Goal: Communication & Community: Connect with others

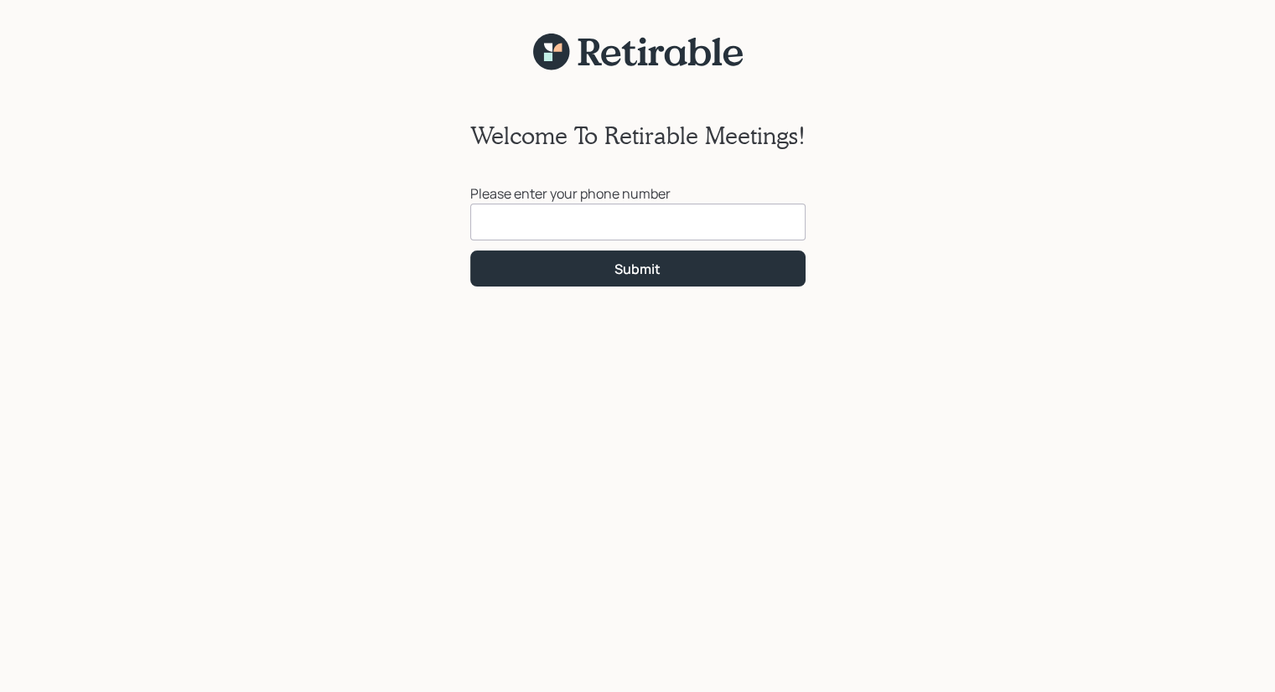
click at [483, 206] on input at bounding box center [637, 222] width 335 height 37
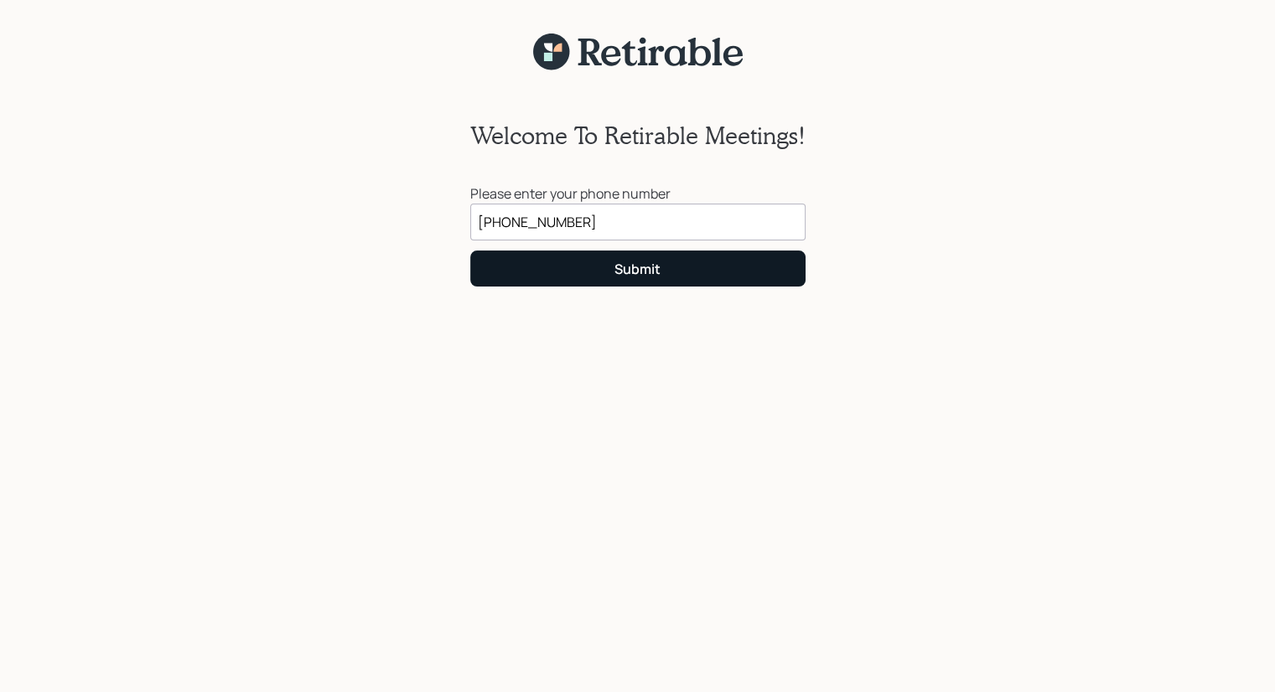
type input "(870) 562-1204"
click at [631, 279] on button "Submit" at bounding box center [637, 269] width 335 height 36
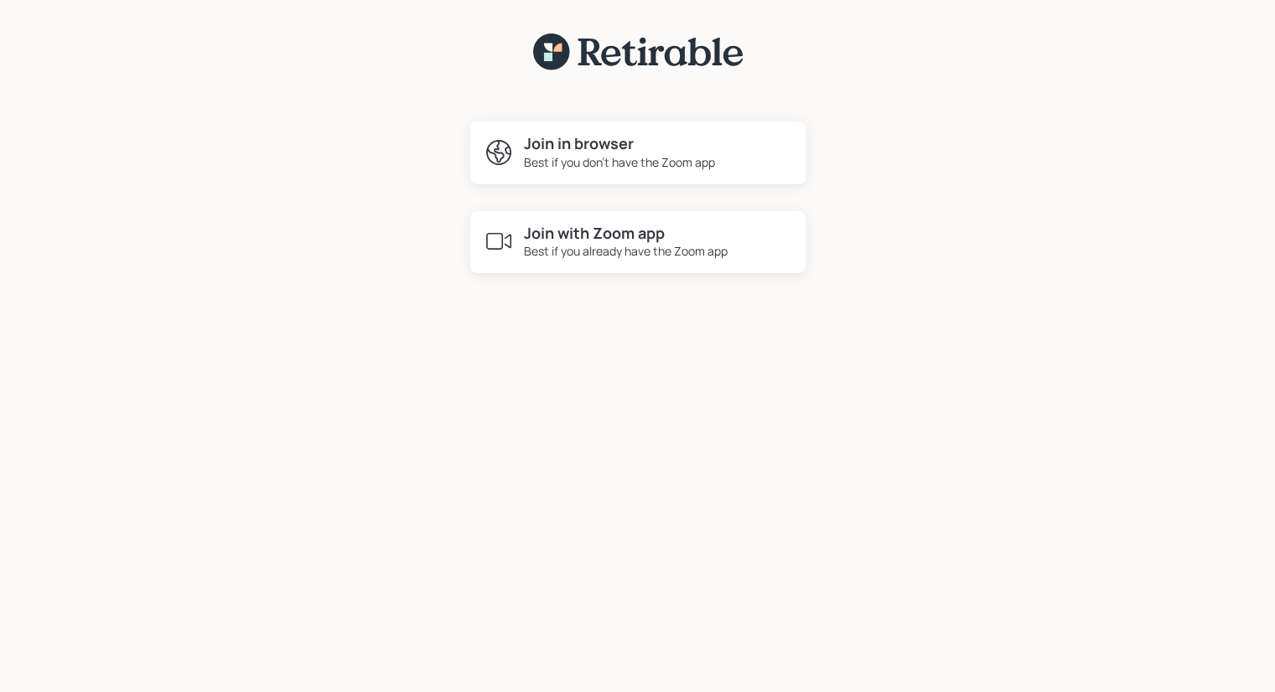
click at [590, 140] on h4 "Join in browser" at bounding box center [619, 144] width 191 height 18
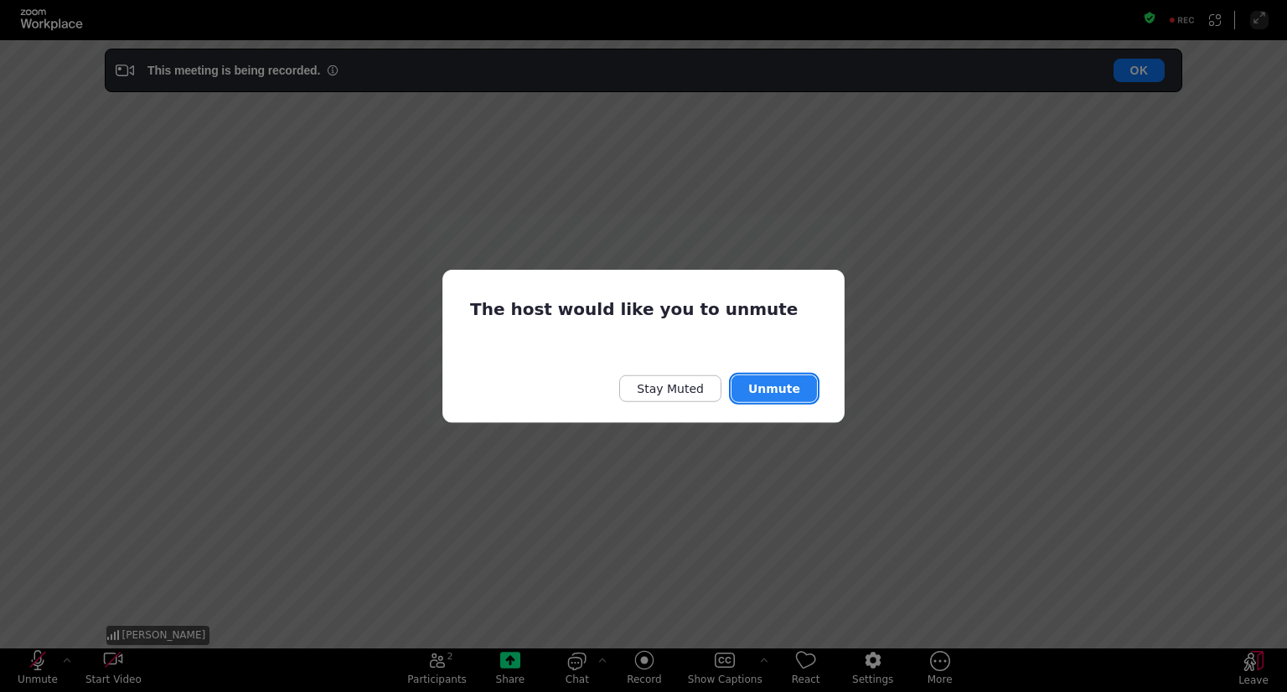
click at [790, 390] on button "Unmute" at bounding box center [774, 388] width 85 height 27
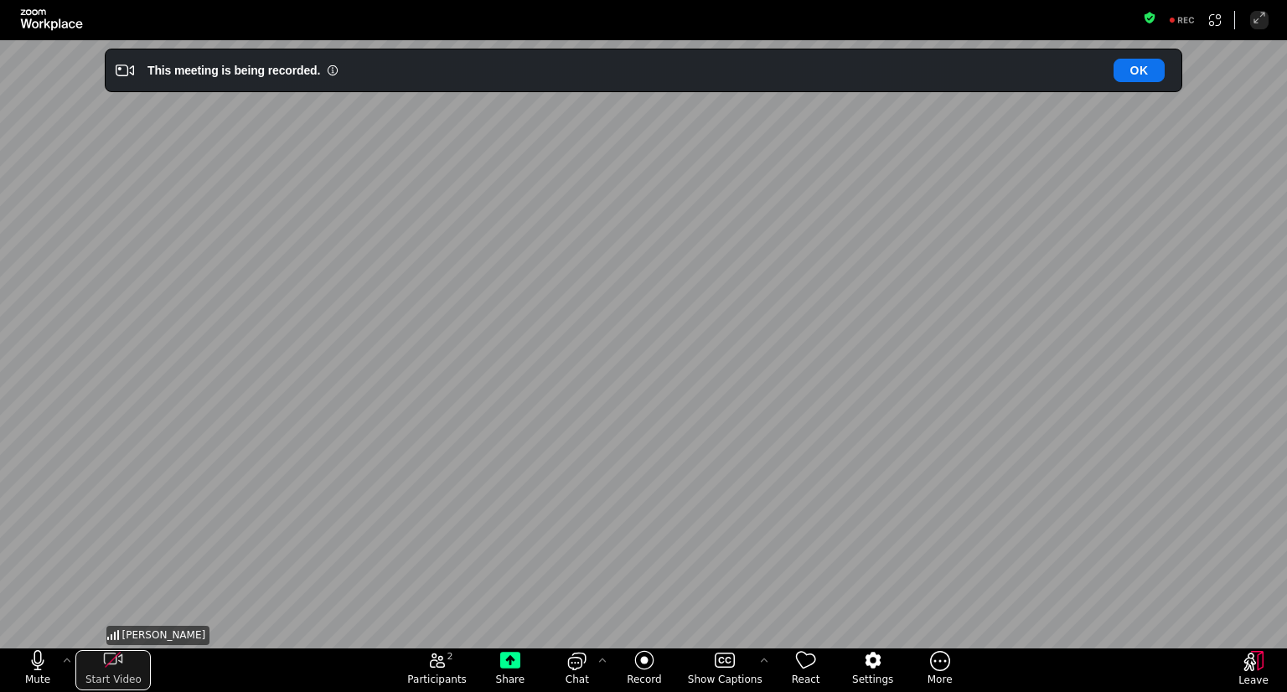
click at [111, 671] on button "Start Video" at bounding box center [112, 670] width 75 height 40
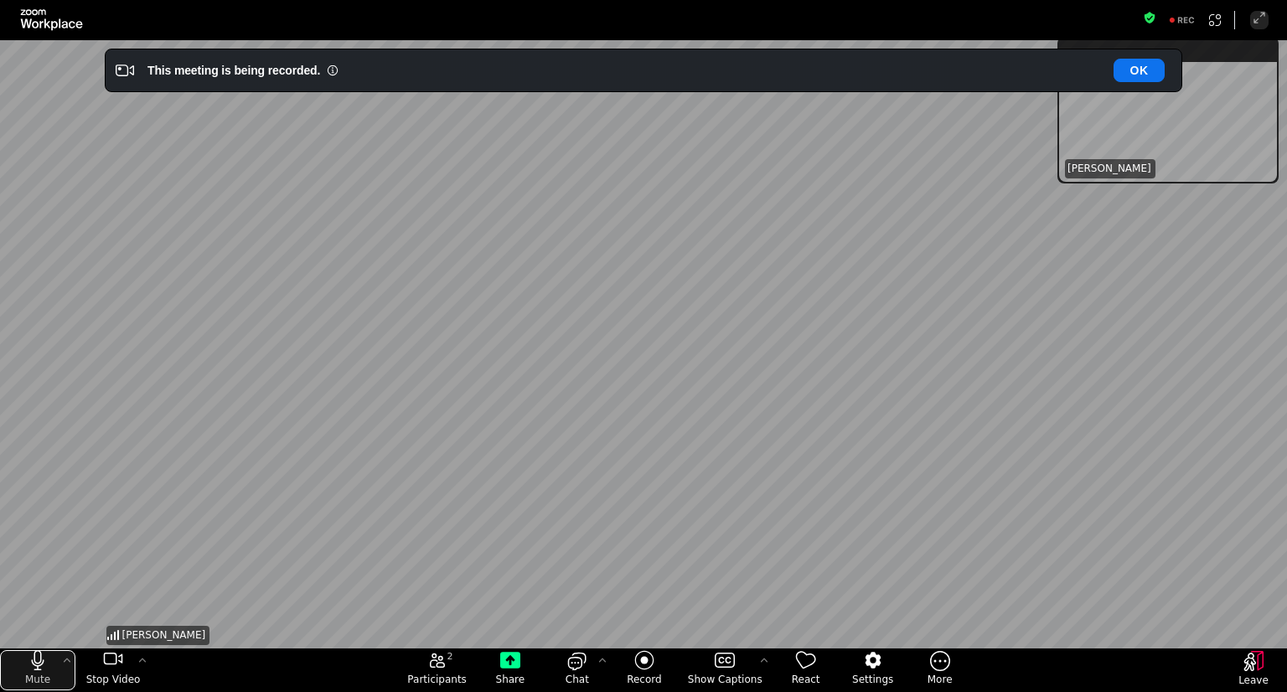
click at [38, 665] on icon "mute my microphone" at bounding box center [38, 660] width 20 height 20
click at [38, 665] on icon "unmute my microphone" at bounding box center [38, 660] width 20 height 20
click at [63, 659] on icon "More audio controls" at bounding box center [66, 660] width 13 height 13
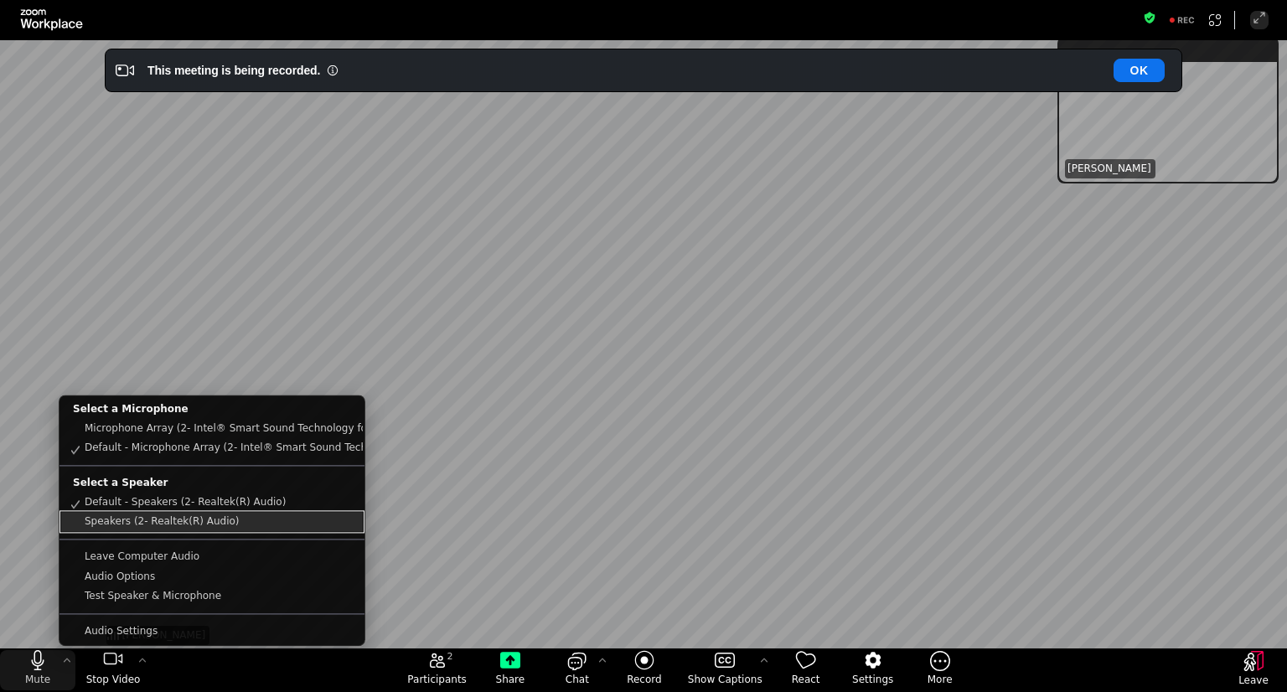
click at [107, 524] on link "Speakers (2- Realtek(R) Audio)" at bounding box center [212, 522] width 302 height 19
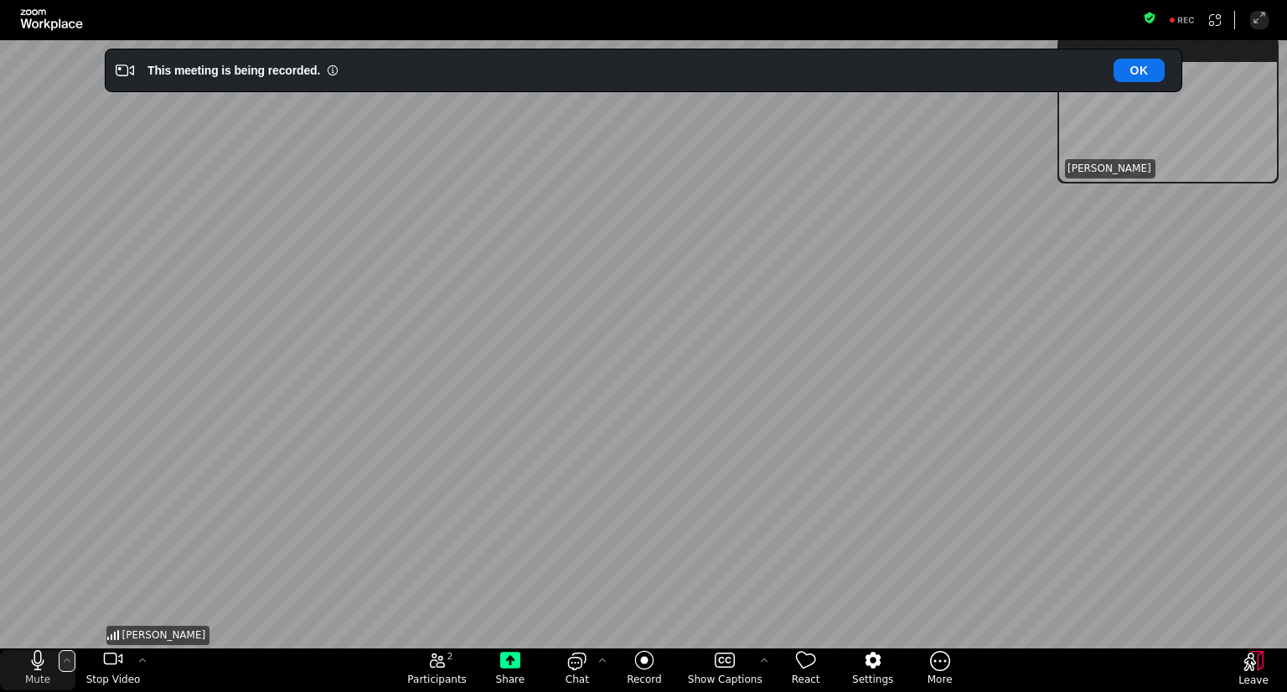
click at [68, 660] on icon "More audio controls" at bounding box center [67, 661] width 7 height 4
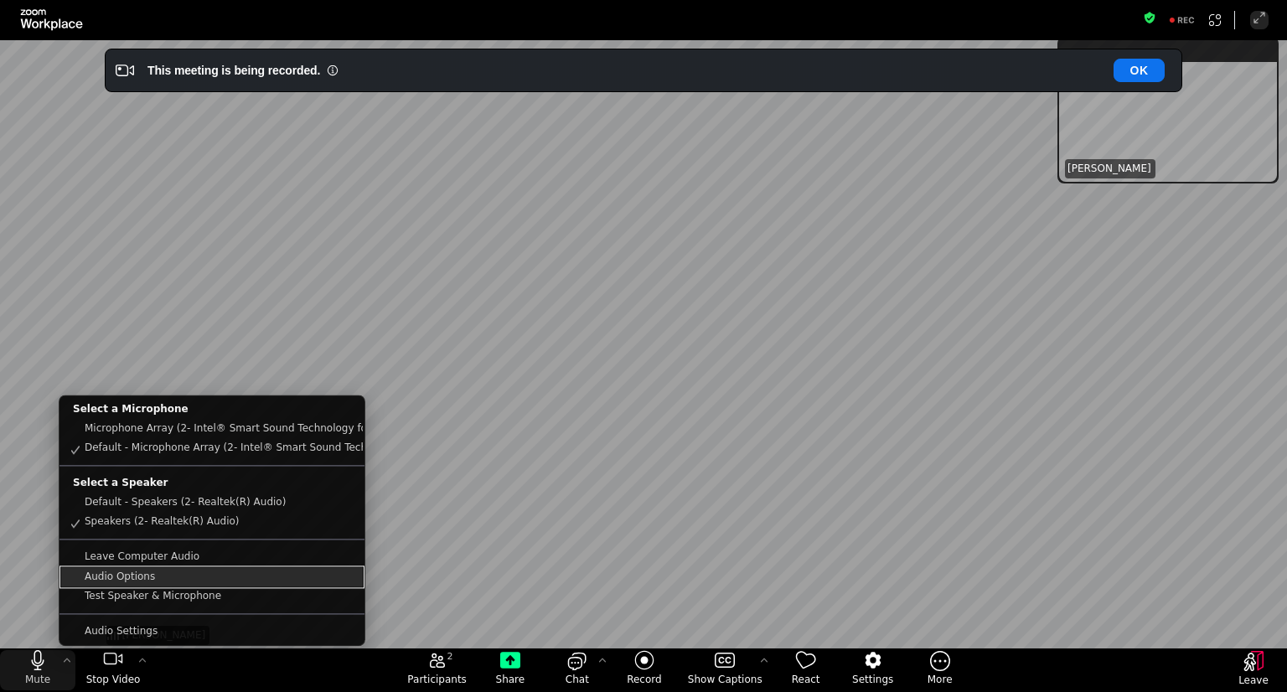
click at [121, 578] on link "Audio Options" at bounding box center [212, 576] width 302 height 19
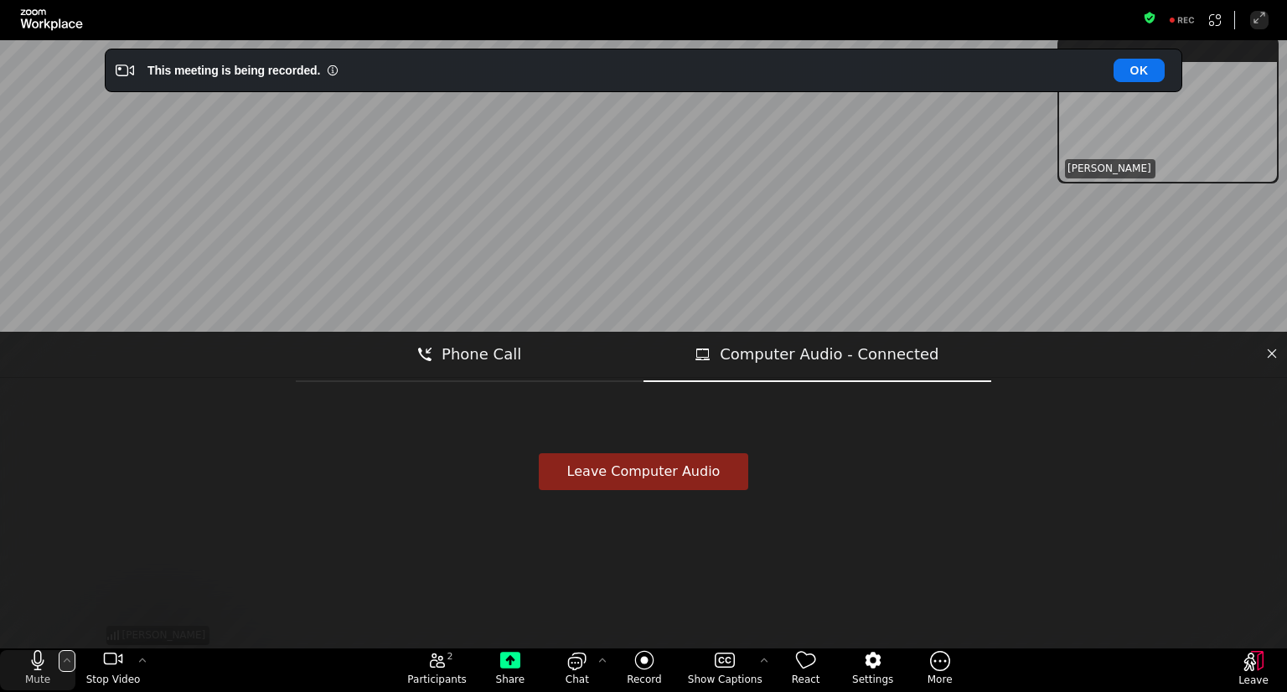
click at [68, 660] on icon "More audio controls" at bounding box center [67, 661] width 7 height 4
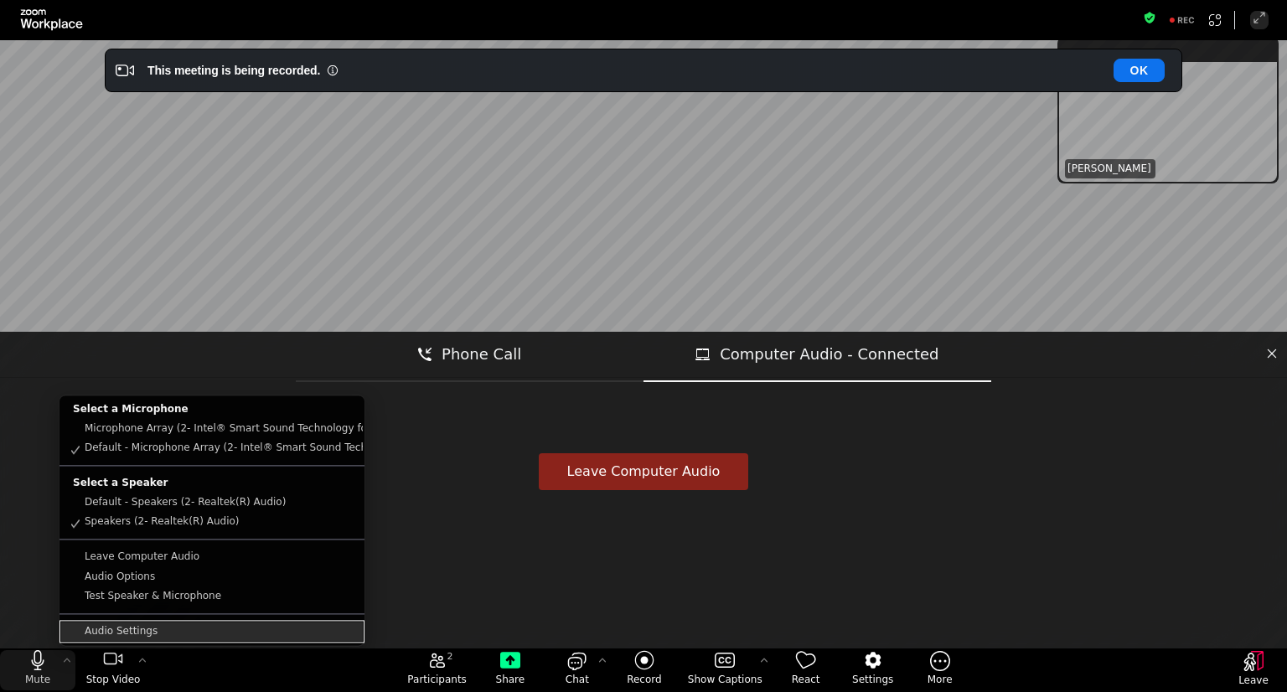
click at [143, 633] on link "Audio Settings" at bounding box center [212, 631] width 302 height 19
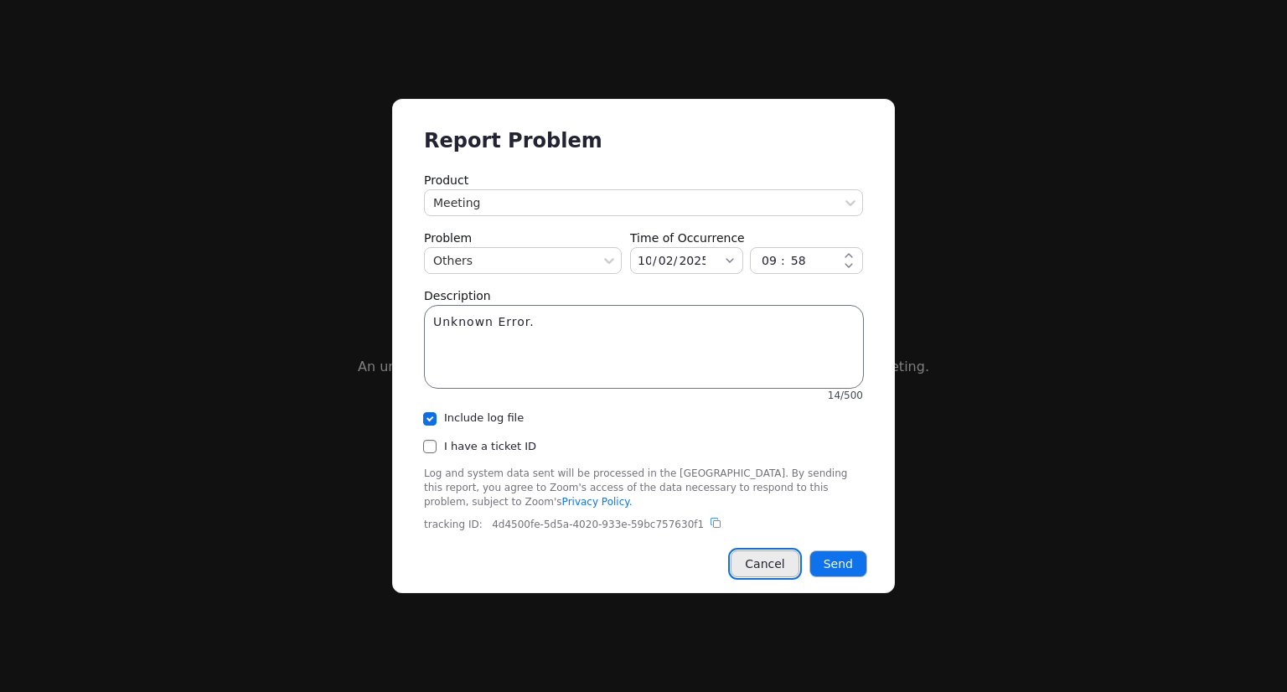
click at [777, 564] on button "Cancel" at bounding box center [765, 564] width 68 height 27
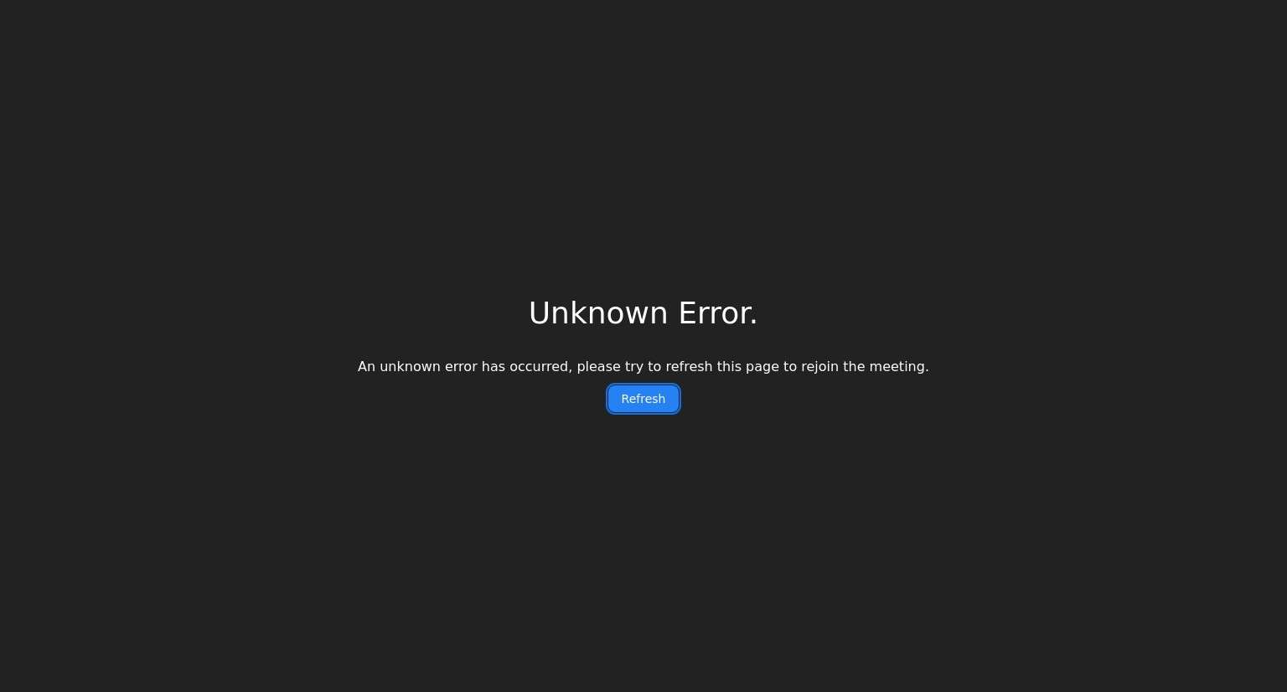
click at [650, 400] on button "Refresh" at bounding box center [644, 399] width 71 height 27
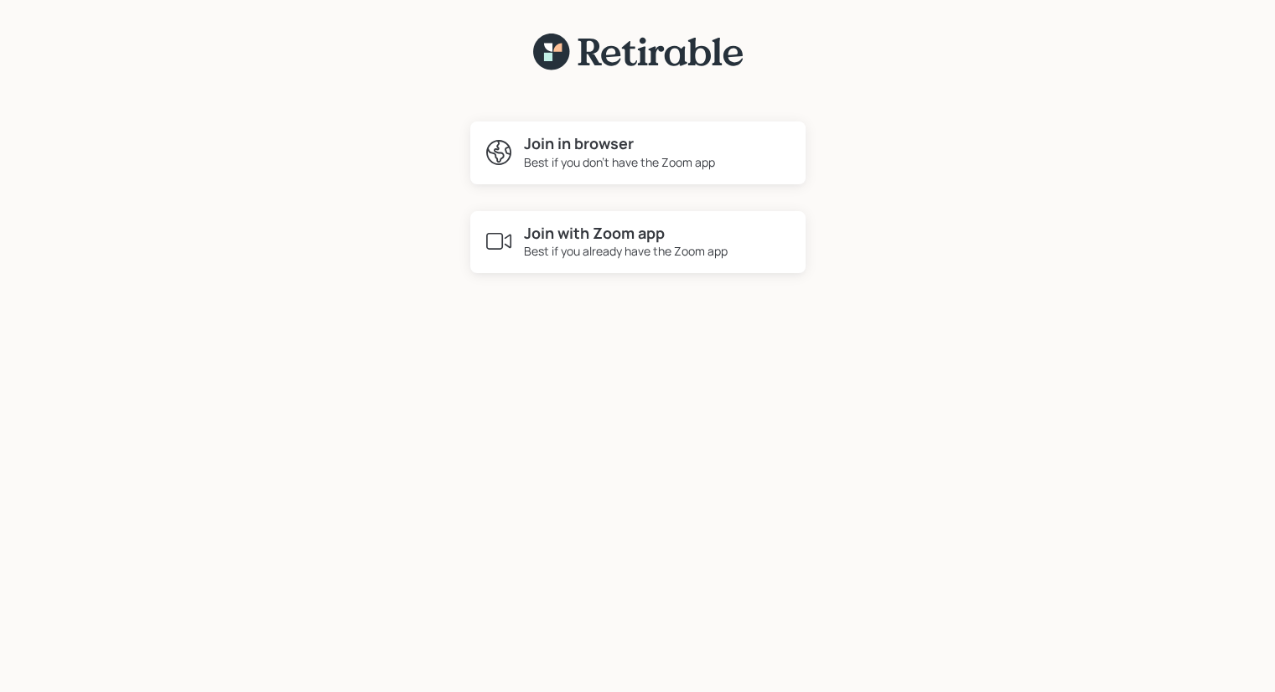
click at [573, 146] on h4 "Join in browser" at bounding box center [619, 144] width 191 height 18
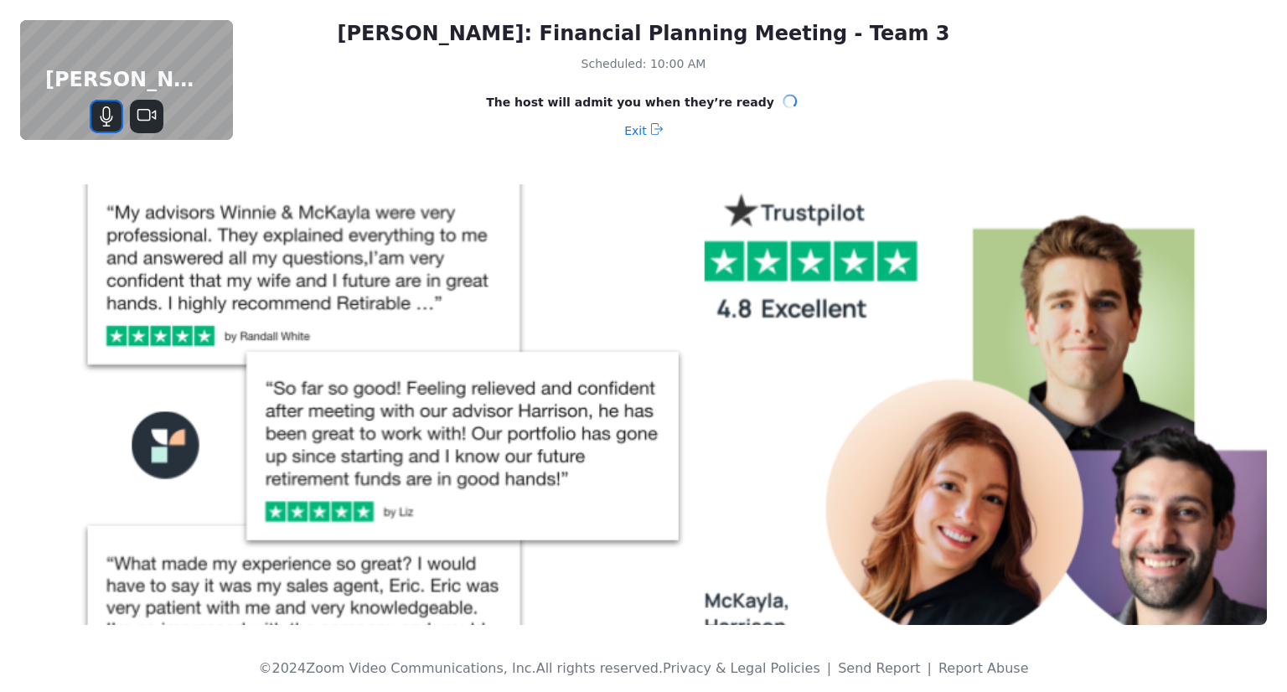
click at [104, 122] on icon "Mute" at bounding box center [107, 121] width 13 height 11
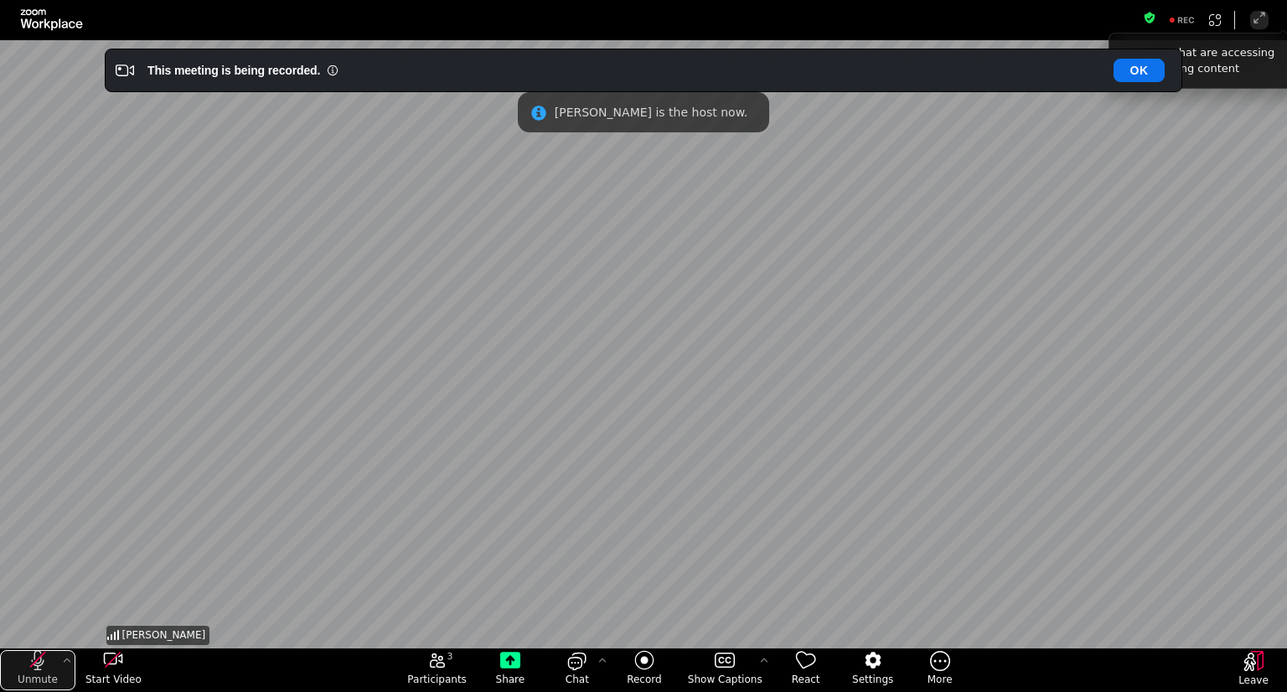
click at [45, 658] on icon "unmute my microphone" at bounding box center [38, 660] width 20 height 20
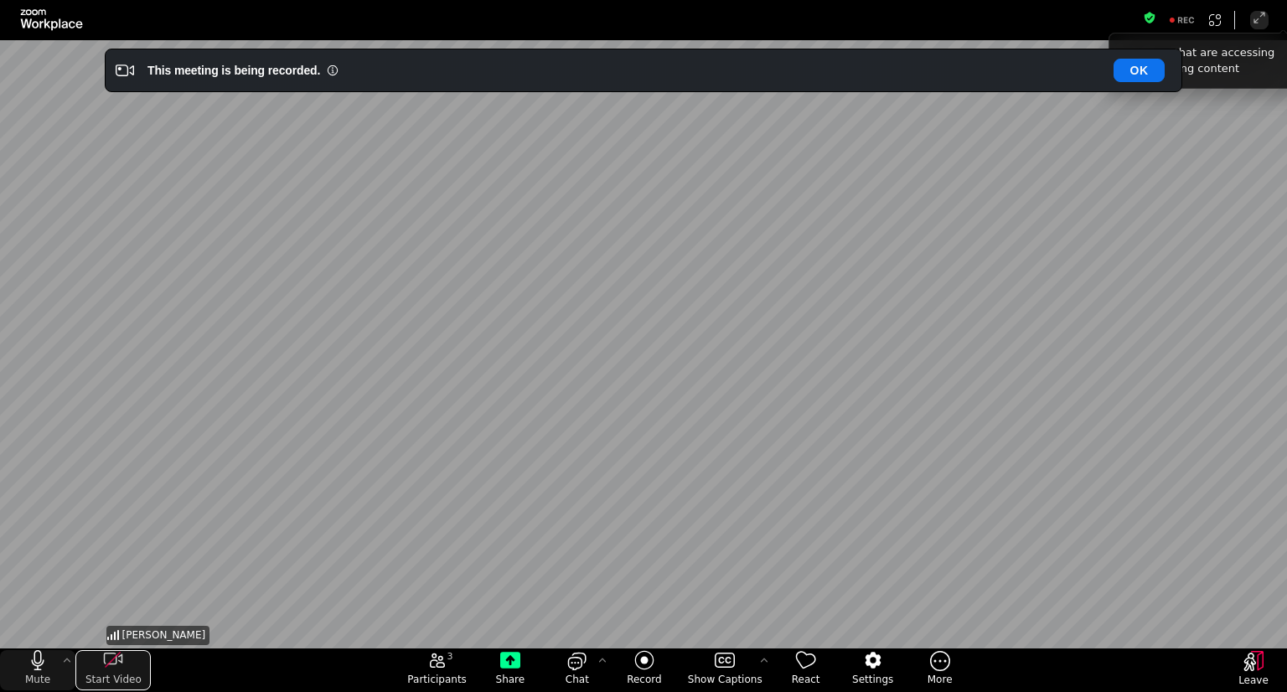
click at [126, 668] on div "start my video" at bounding box center [112, 660] width 75 height 20
